Goal: Task Accomplishment & Management: Manage account settings

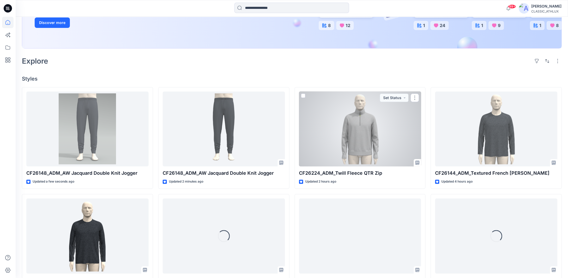
scroll to position [130, 0]
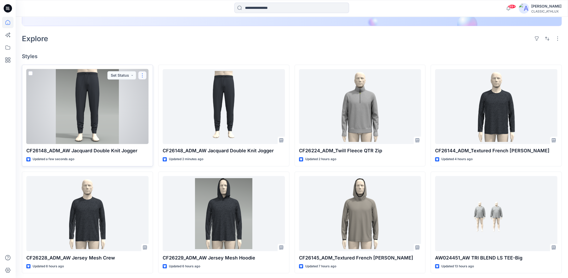
click at [143, 76] on button "button" at bounding box center [142, 75] width 8 height 8
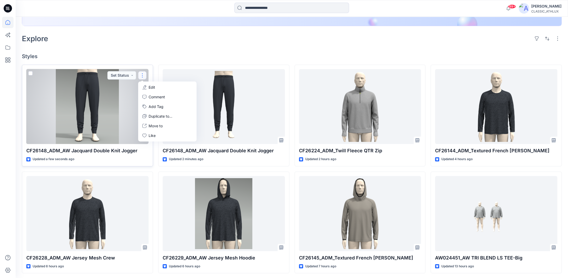
click at [156, 86] on button "Edit" at bounding box center [167, 87] width 56 height 10
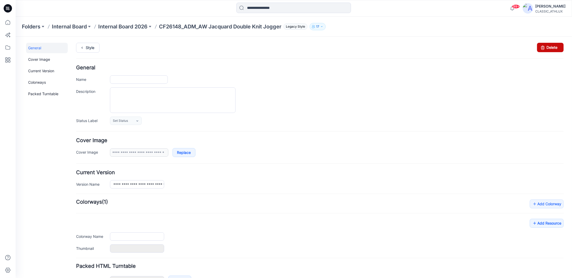
type input "**********"
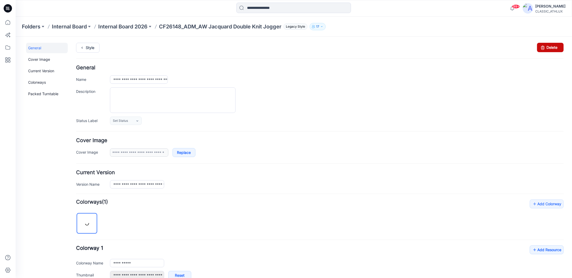
click at [541, 47] on icon at bounding box center [542, 46] width 7 height 9
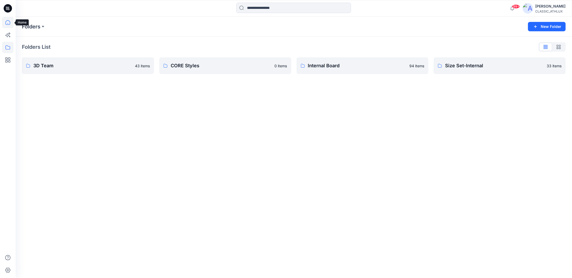
click at [9, 23] on icon at bounding box center [7, 22] width 11 height 11
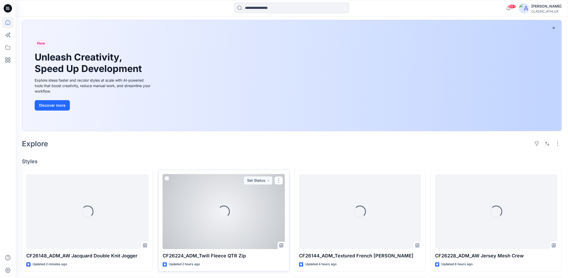
scroll to position [78, 0]
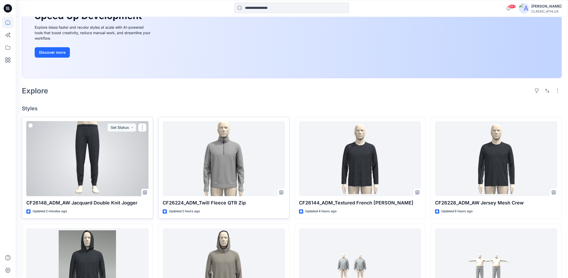
click at [101, 163] on div at bounding box center [87, 158] width 122 height 75
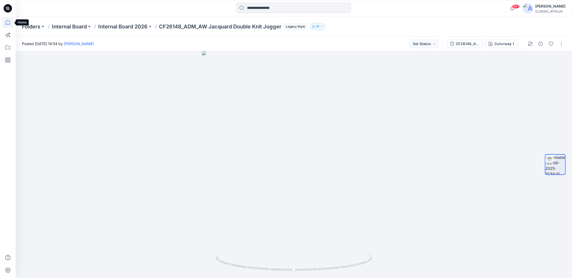
click at [9, 22] on icon at bounding box center [7, 22] width 11 height 11
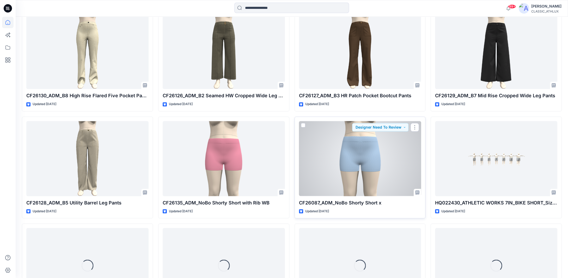
scroll to position [1323, 0]
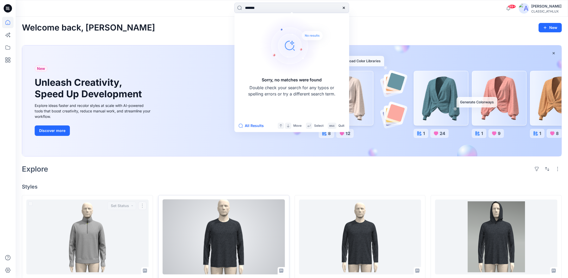
scroll to position [104, 0]
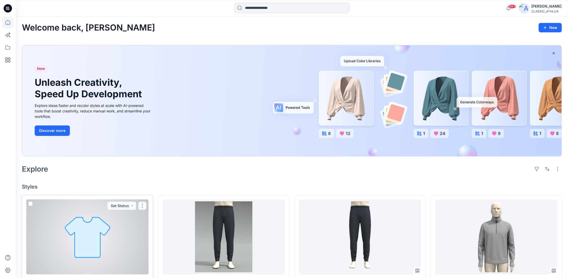
click at [143, 204] on button "button" at bounding box center [142, 205] width 8 height 8
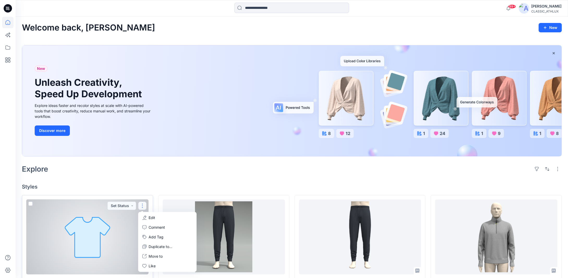
click at [148, 217] on button "Edit" at bounding box center [167, 218] width 56 height 10
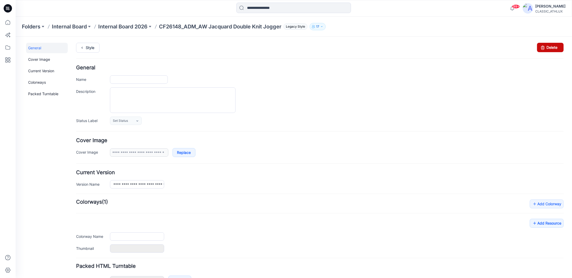
type input "**********"
click at [539, 46] on icon at bounding box center [542, 46] width 7 height 9
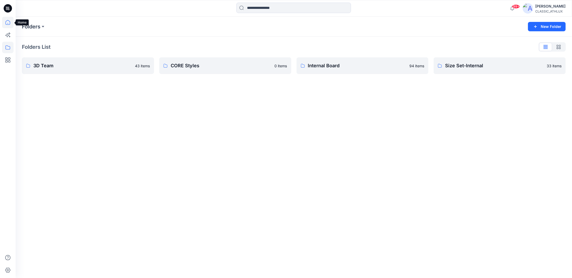
click at [7, 22] on icon at bounding box center [7, 22] width 11 height 11
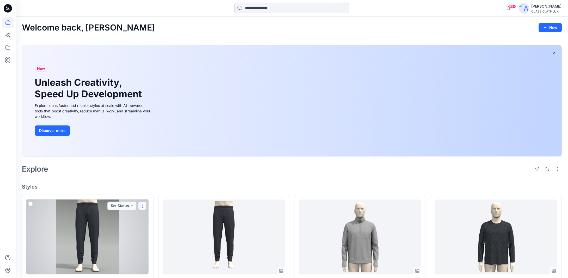
click at [140, 206] on button "button" at bounding box center [142, 205] width 8 height 8
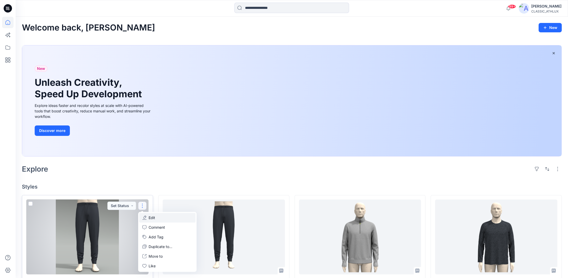
click at [155, 216] on p "Edit" at bounding box center [152, 217] width 7 height 5
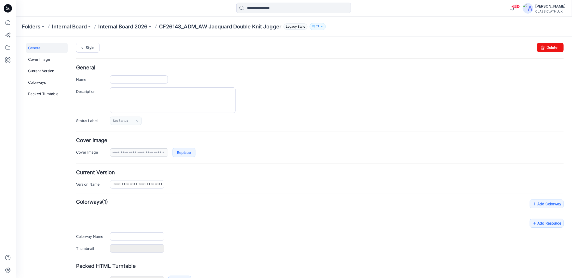
type input "**********"
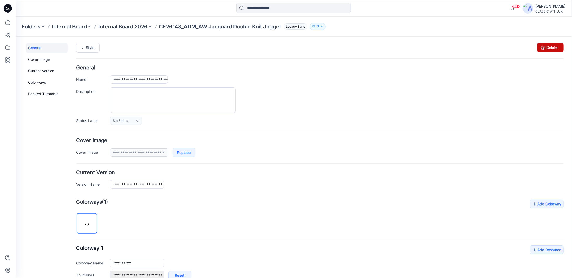
drag, startPoint x: 543, startPoint y: 48, endPoint x: 327, endPoint y: 63, distance: 216.6
click at [543, 48] on link "Delete" at bounding box center [550, 46] width 27 height 9
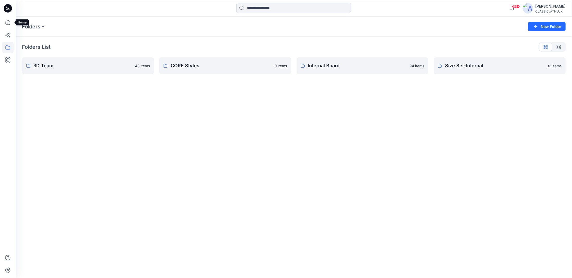
drag, startPoint x: 8, startPoint y: 20, endPoint x: 55, endPoint y: 11, distance: 47.9
click at [8, 20] on icon at bounding box center [7, 22] width 11 height 11
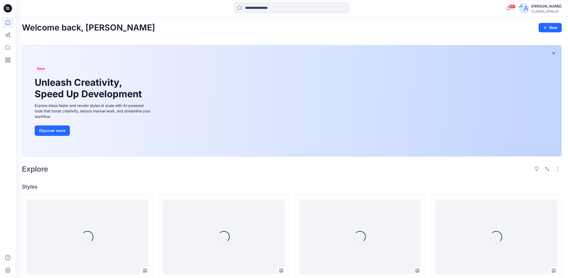
click at [262, 8] on input at bounding box center [291, 8] width 115 height 10
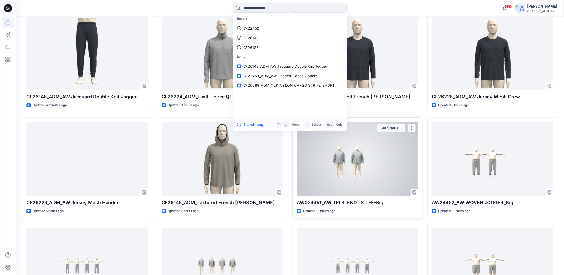
scroll to position [156, 0]
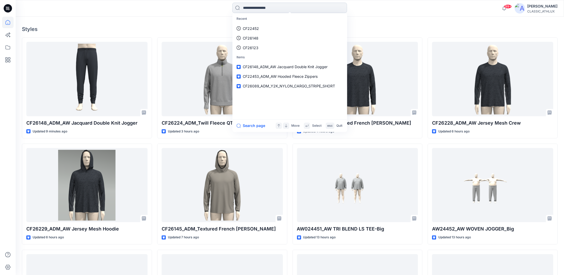
click at [265, 8] on input at bounding box center [289, 8] width 115 height 10
type input "*******"
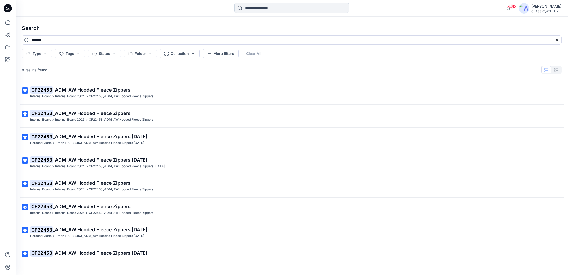
click at [261, 9] on input at bounding box center [292, 8] width 115 height 10
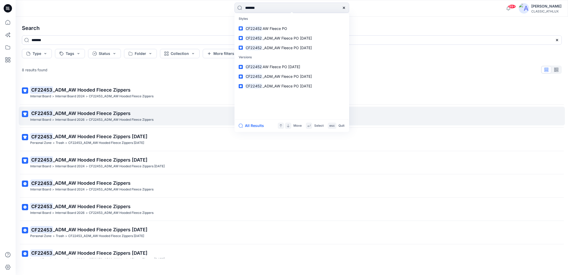
type input "*******"
